Goal: Task Accomplishment & Management: Use online tool/utility

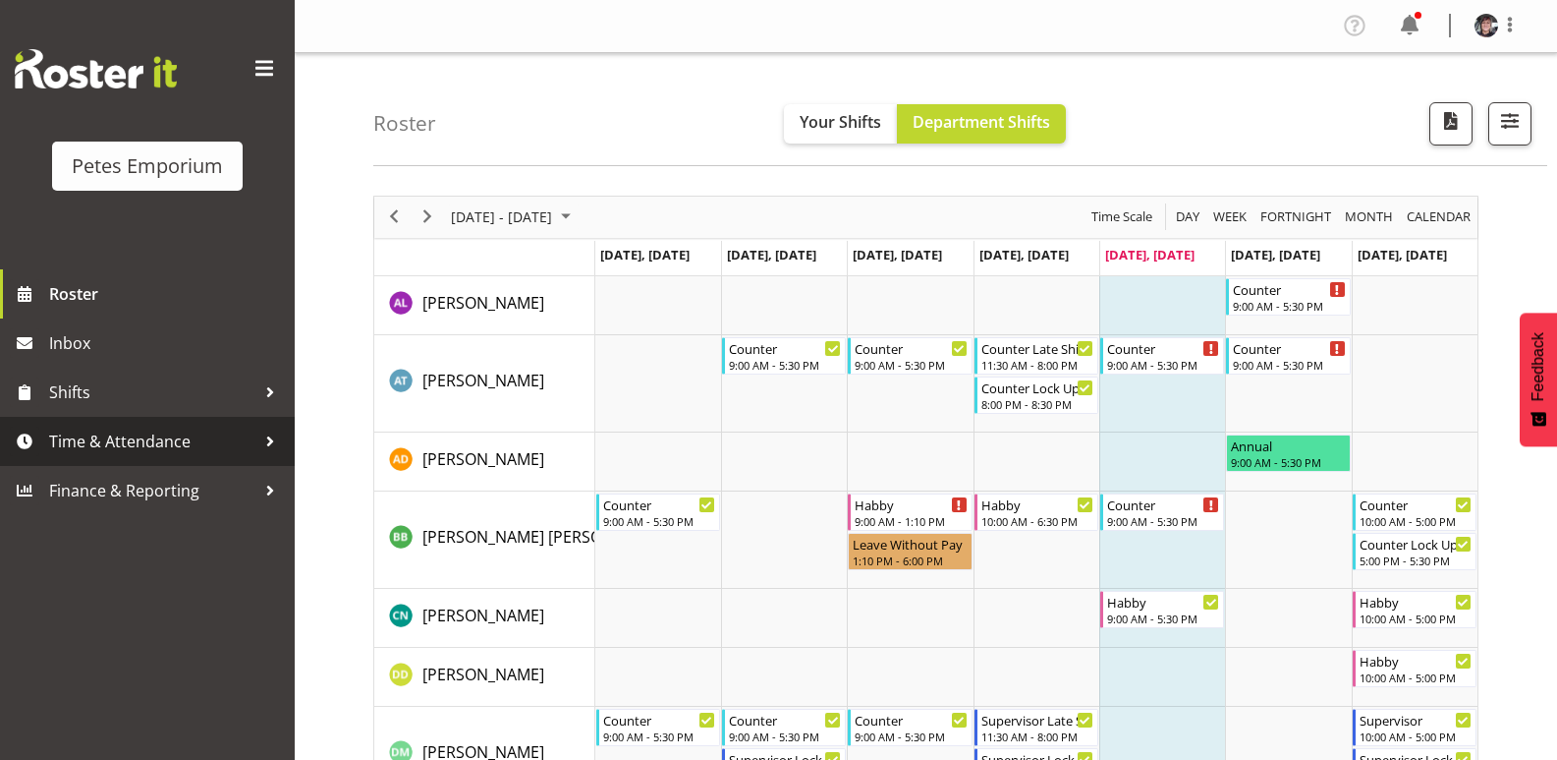
click at [156, 433] on span "Time & Attendance" at bounding box center [152, 440] width 206 height 29
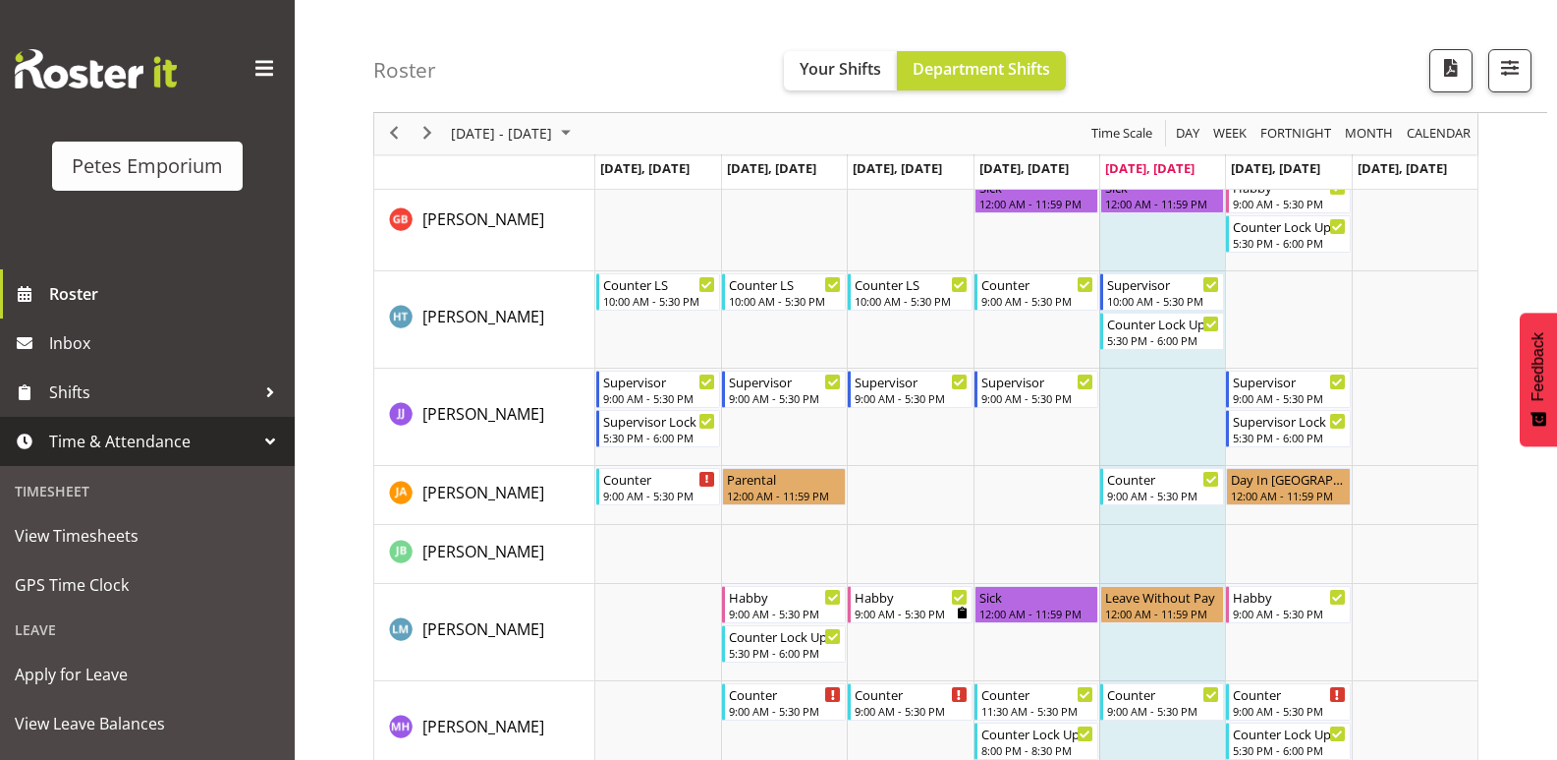
scroll to position [983, 0]
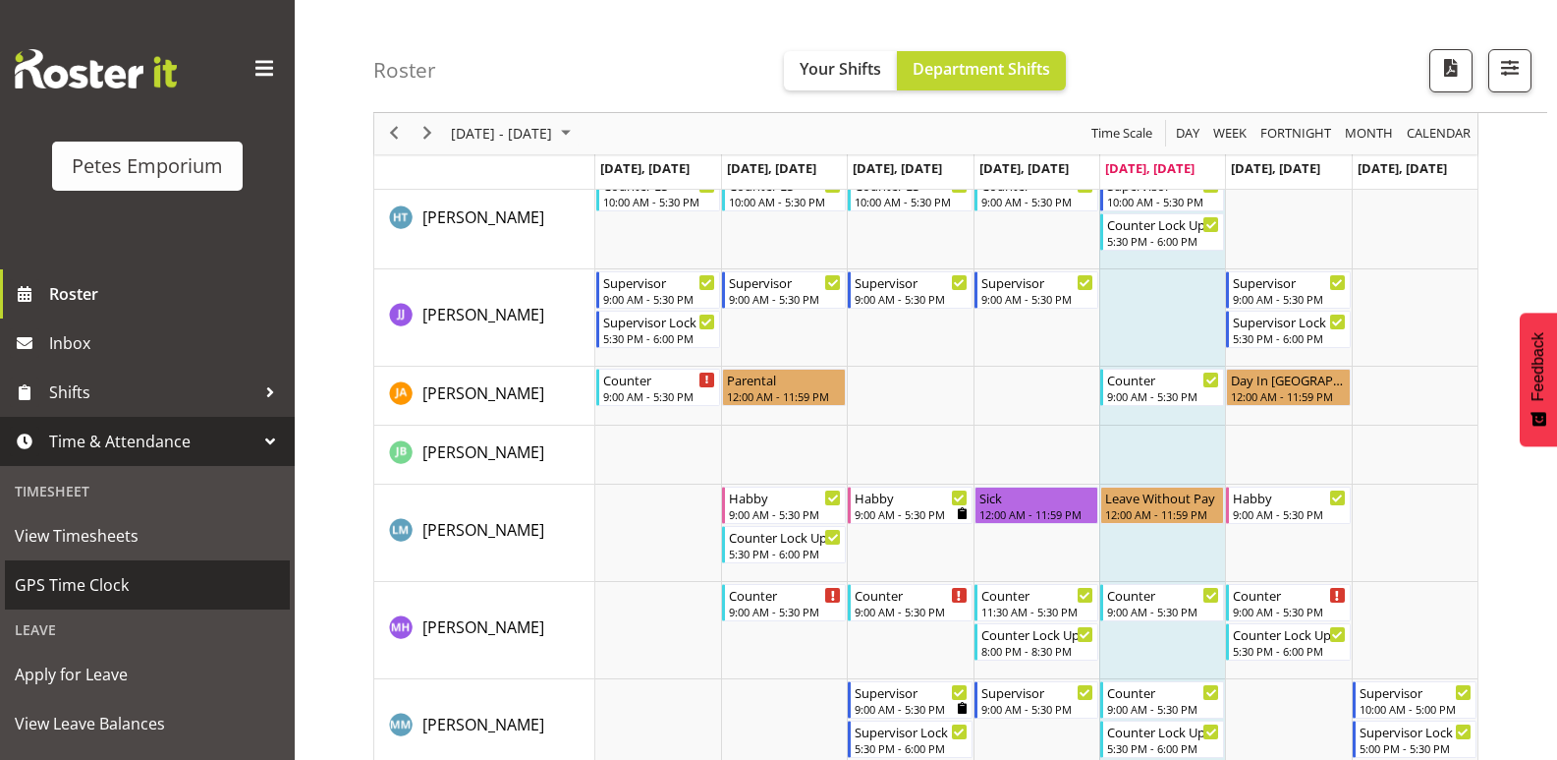
click at [118, 582] on span "GPS Time Clock" at bounding box center [147, 584] width 265 height 29
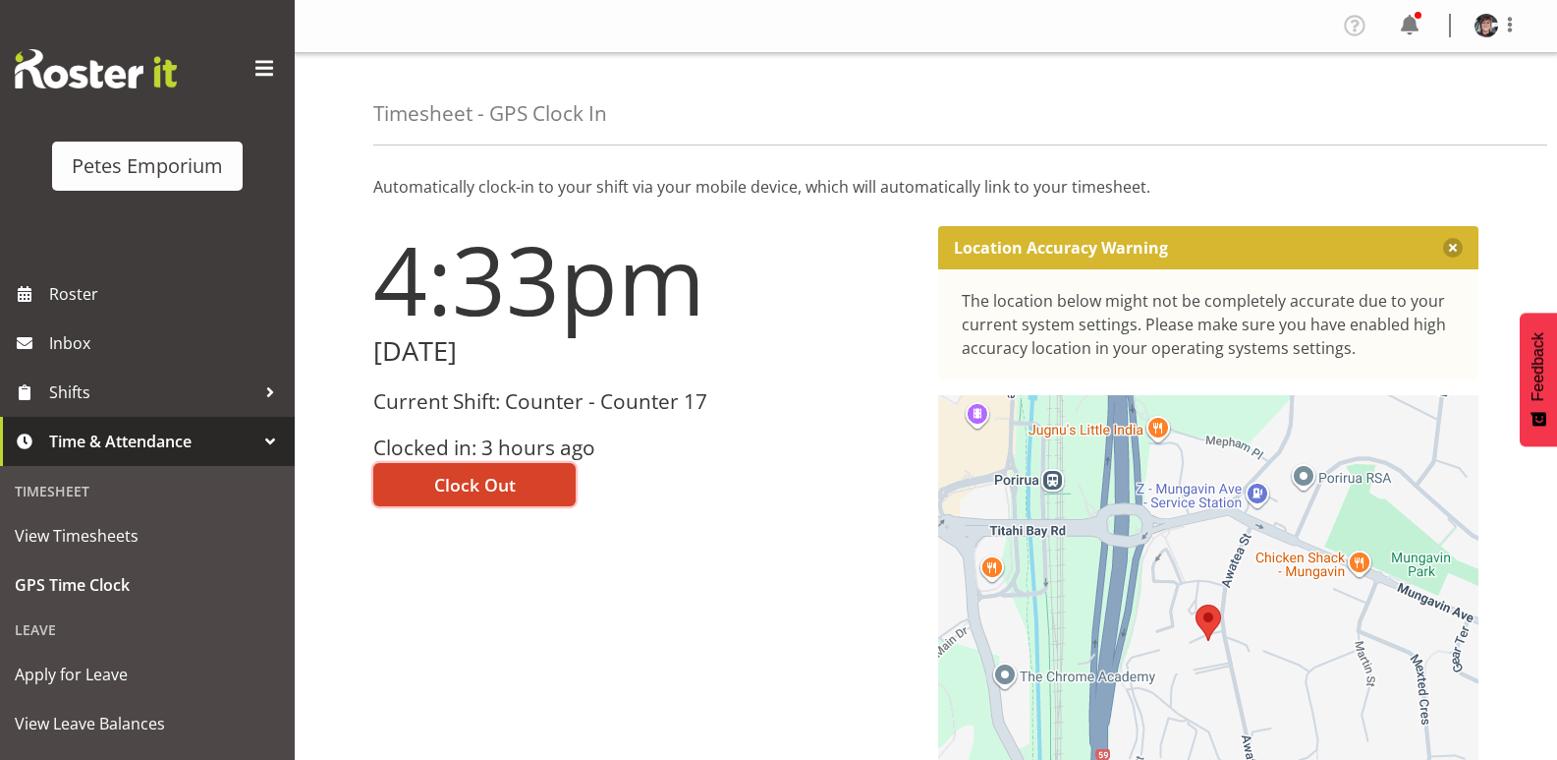
click at [522, 478] on button "Clock Out" at bounding box center [474, 484] width 202 height 43
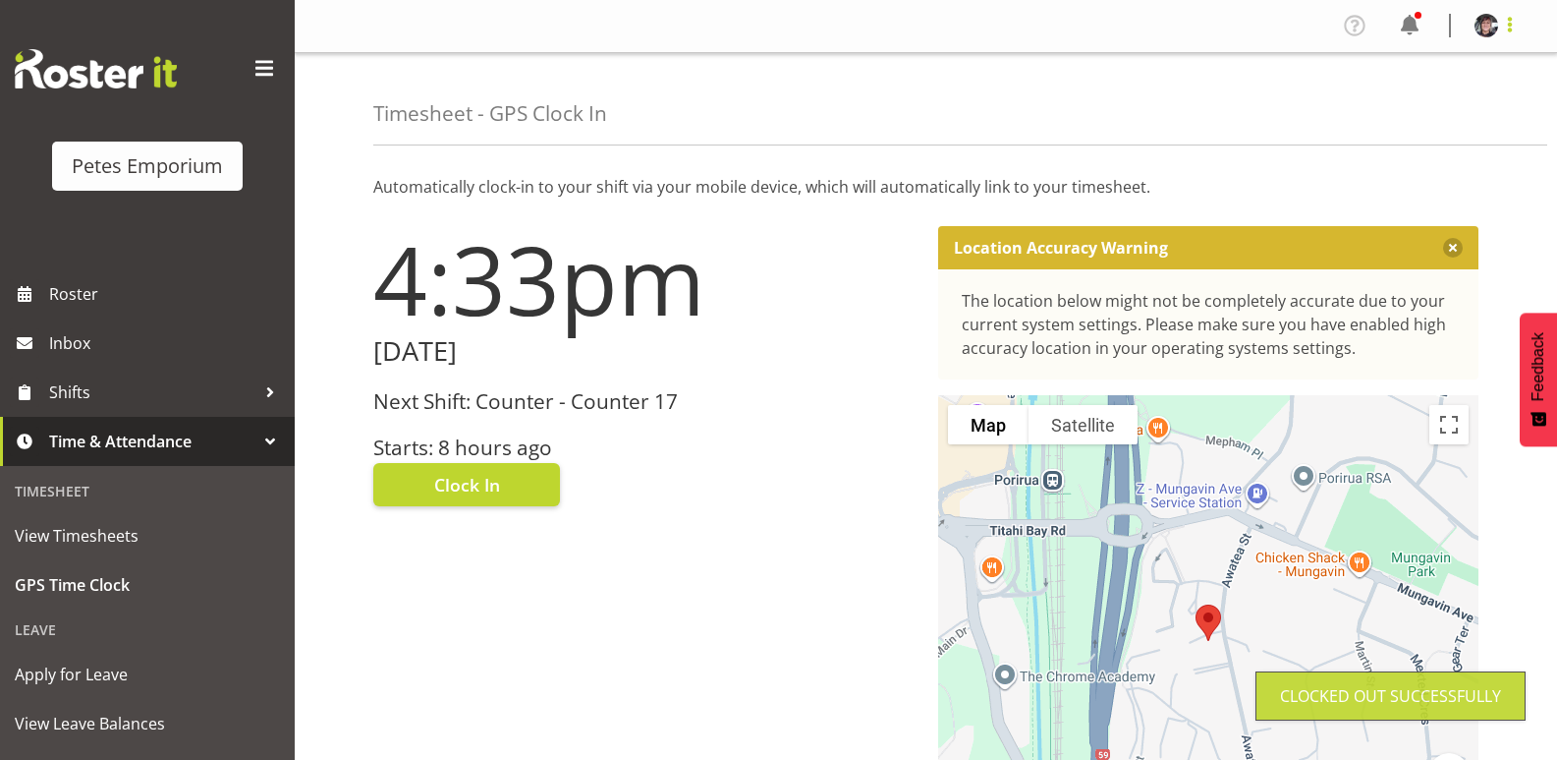
click at [1510, 28] on span at bounding box center [1510, 25] width 24 height 24
click at [1383, 99] on link "Log Out" at bounding box center [1427, 102] width 189 height 35
